Goal: Task Accomplishment & Management: Use online tool/utility

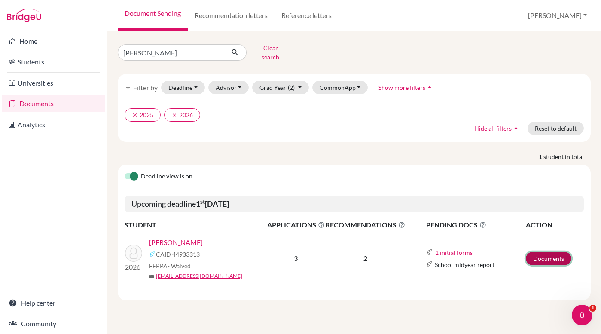
click at [548, 254] on link "Documents" at bounding box center [549, 258] width 46 height 13
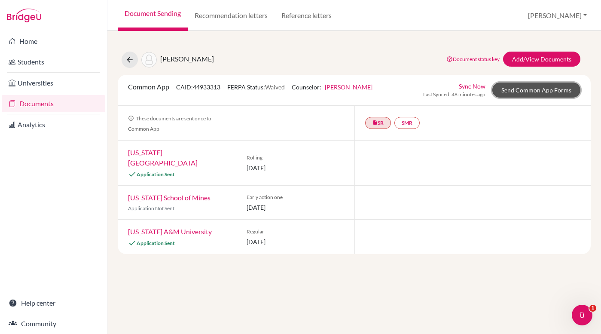
click at [520, 93] on link "Send Common App Forms" at bounding box center [537, 90] width 88 height 15
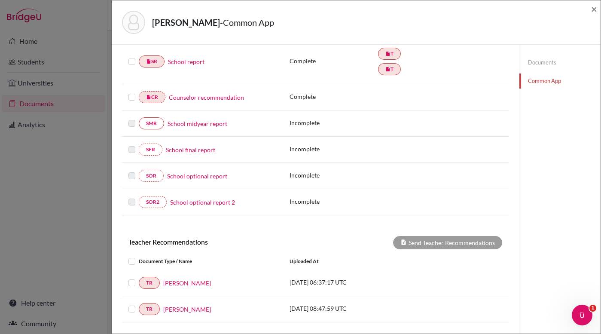
scroll to position [122, 0]
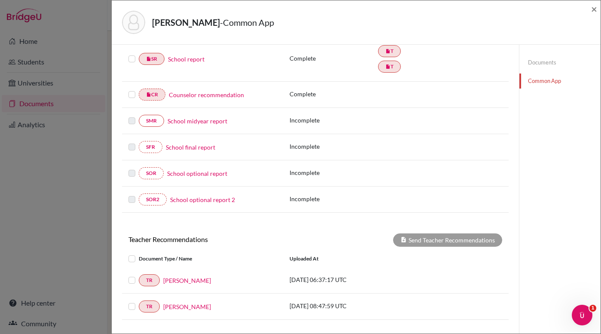
click at [139, 275] on label at bounding box center [139, 275] width 0 height 0
click at [0, 0] on input "checkbox" at bounding box center [0, 0] width 0 height 0
click at [139, 301] on label at bounding box center [139, 301] width 0 height 0
click at [0, 0] on input "checkbox" at bounding box center [0, 0] width 0 height 0
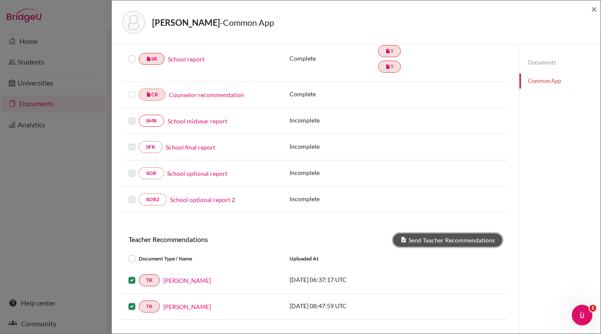
click at [415, 244] on button "Send Teacher Recommendations" at bounding box center [447, 239] width 109 height 13
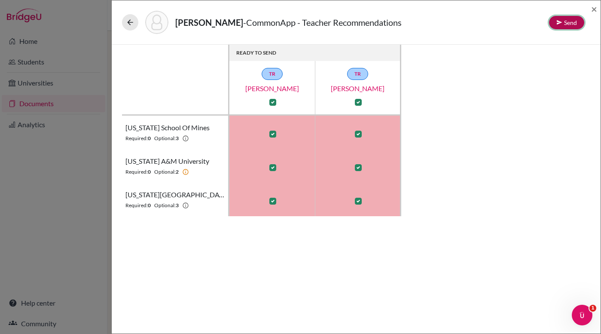
click at [561, 22] on icon at bounding box center [560, 22] width 6 height 6
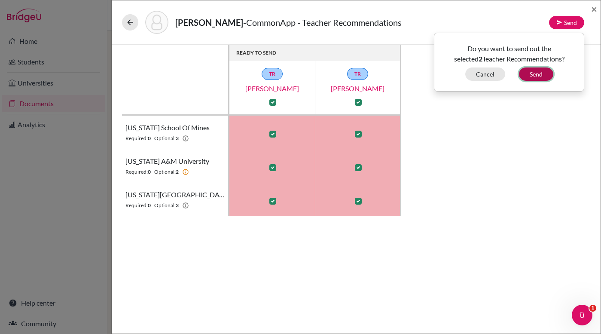
click at [544, 76] on button "Send" at bounding box center [536, 73] width 34 height 13
checkbox input "false"
